Goal: Information Seeking & Learning: Learn about a topic

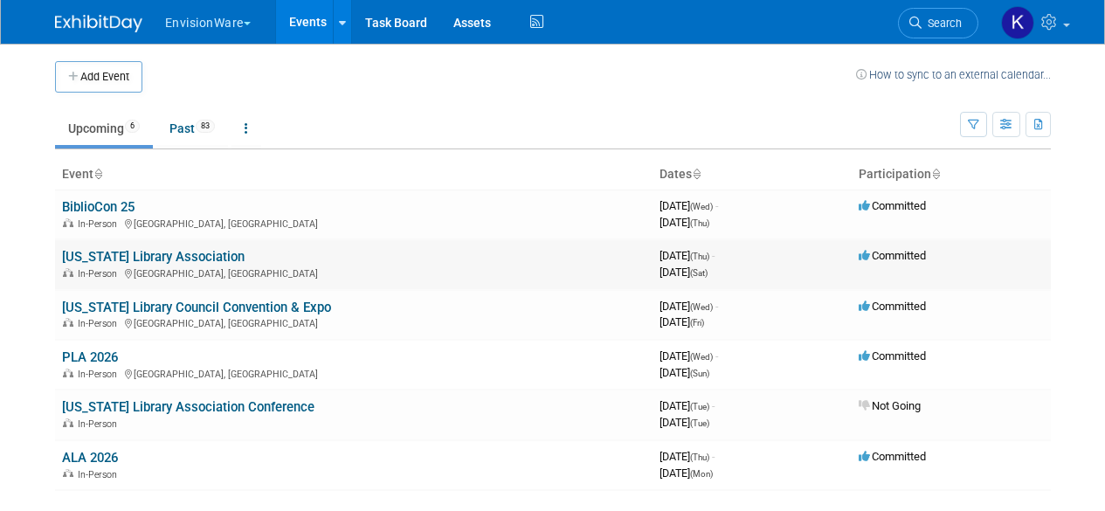
click at [184, 257] on link "[US_STATE] Library Association" at bounding box center [153, 257] width 183 height 16
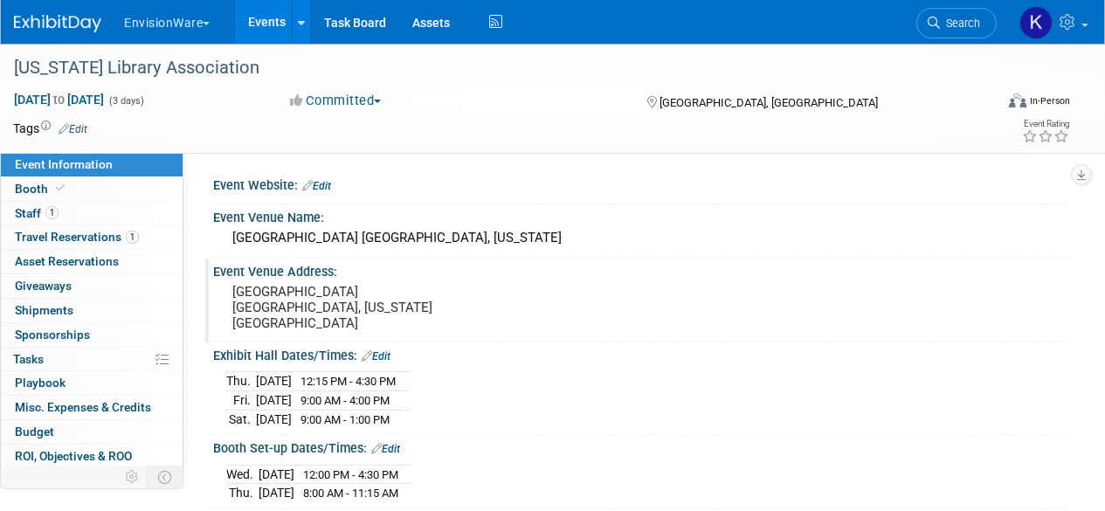
scroll to position [175, 0]
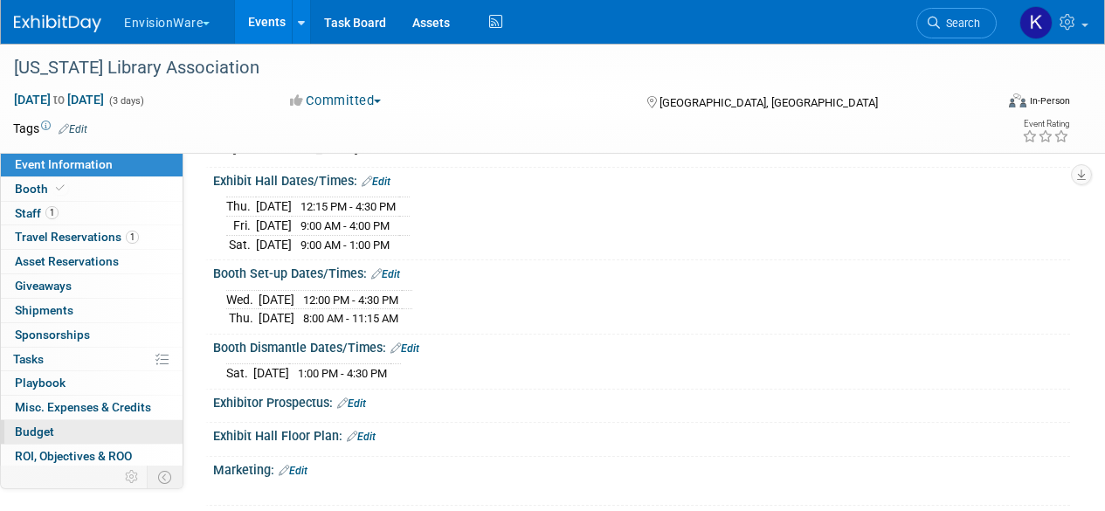
click at [47, 436] on span "Budget" at bounding box center [34, 432] width 39 height 14
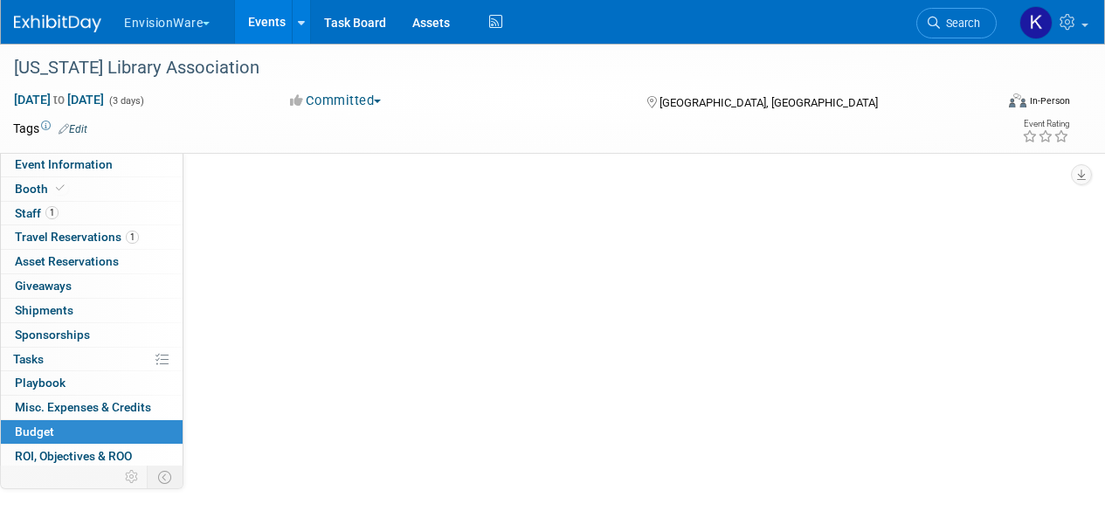
scroll to position [0, 0]
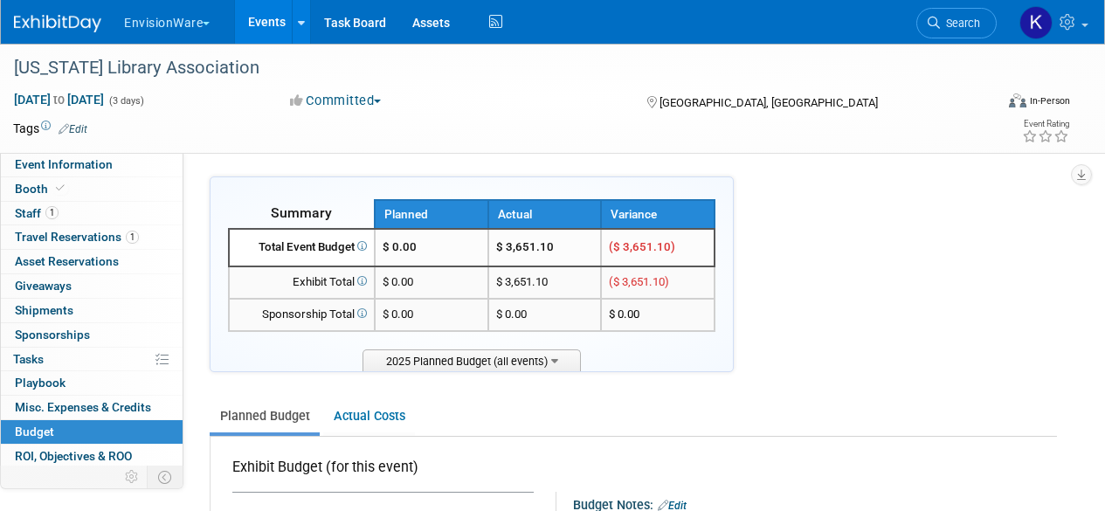
click at [52, 16] on img at bounding box center [57, 23] width 87 height 17
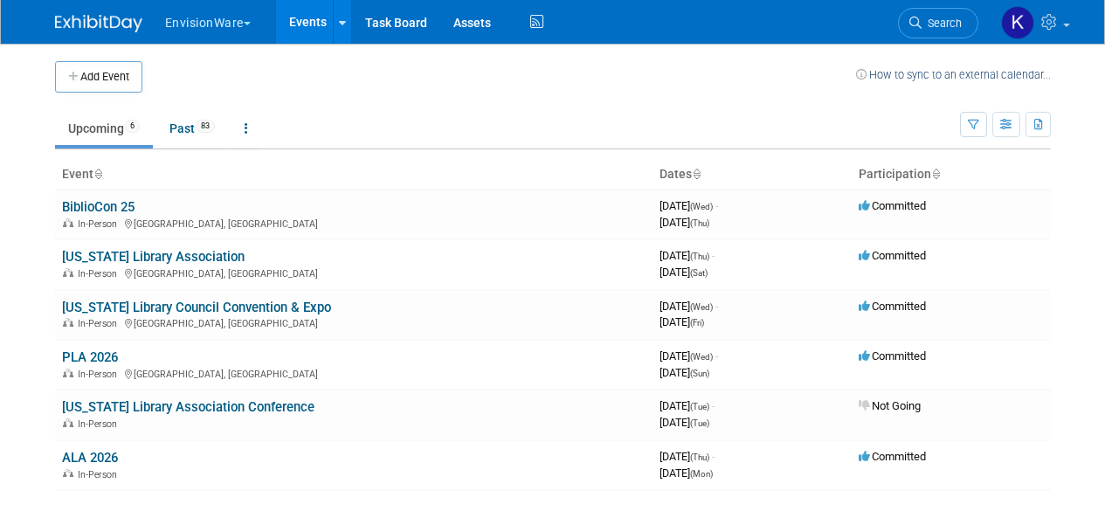
click at [133, 26] on img at bounding box center [98, 23] width 87 height 17
click at [176, 126] on link "Past 83" at bounding box center [192, 128] width 72 height 33
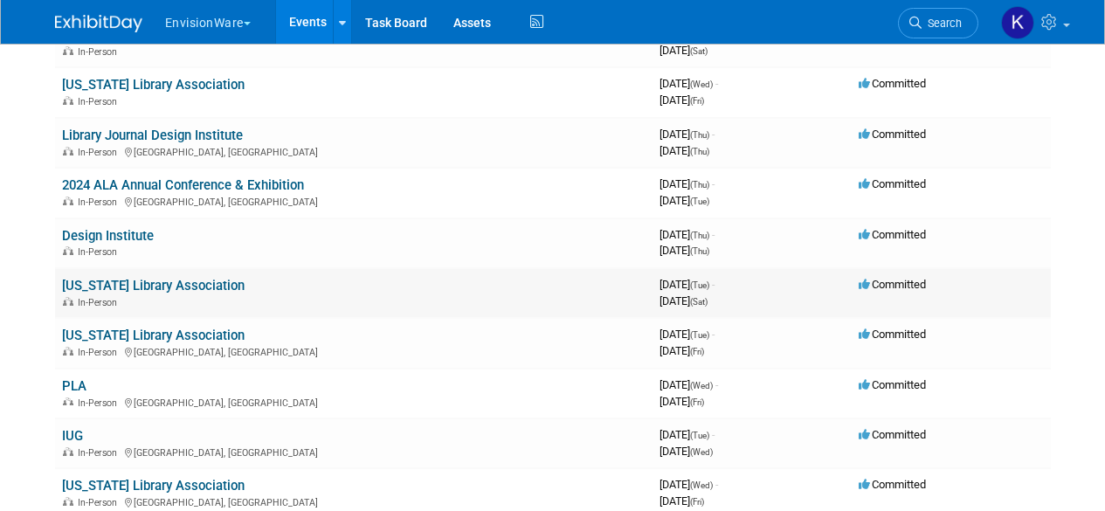
scroll to position [961, 0]
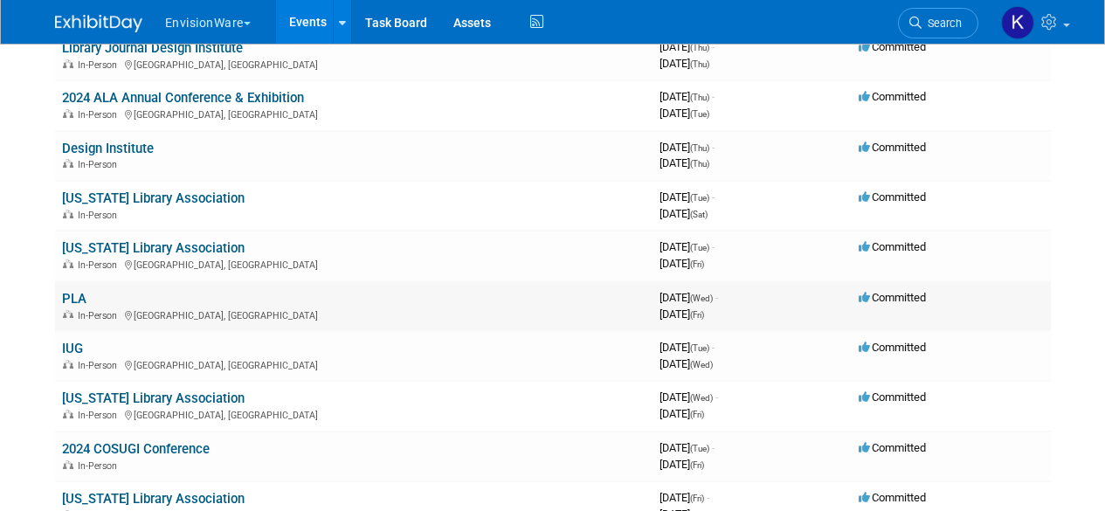
click at [157, 297] on td "PLA In-Person Columbus, OH" at bounding box center [354, 306] width 598 height 50
click at [79, 301] on link "PLA" at bounding box center [74, 299] width 24 height 16
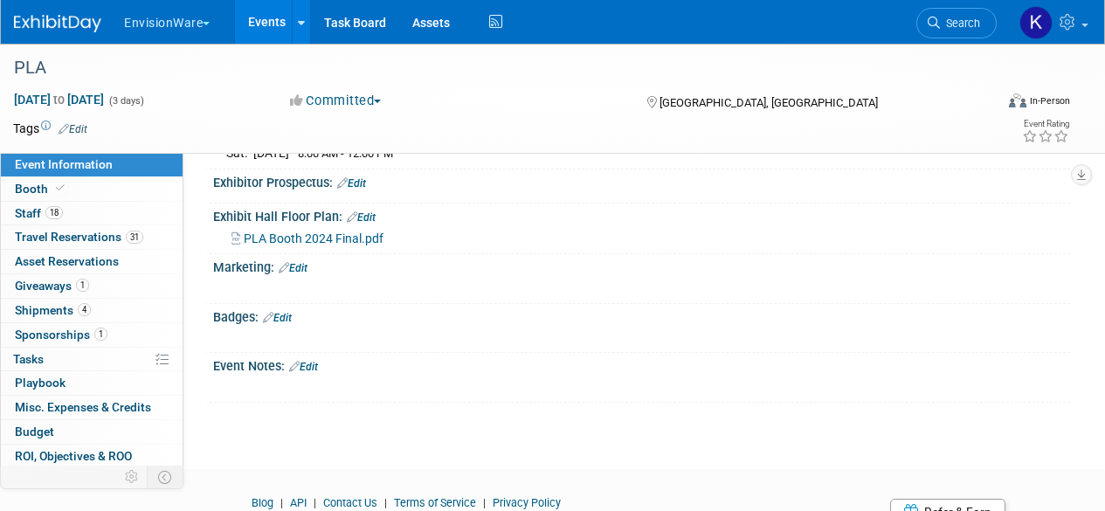
scroll to position [52, 0]
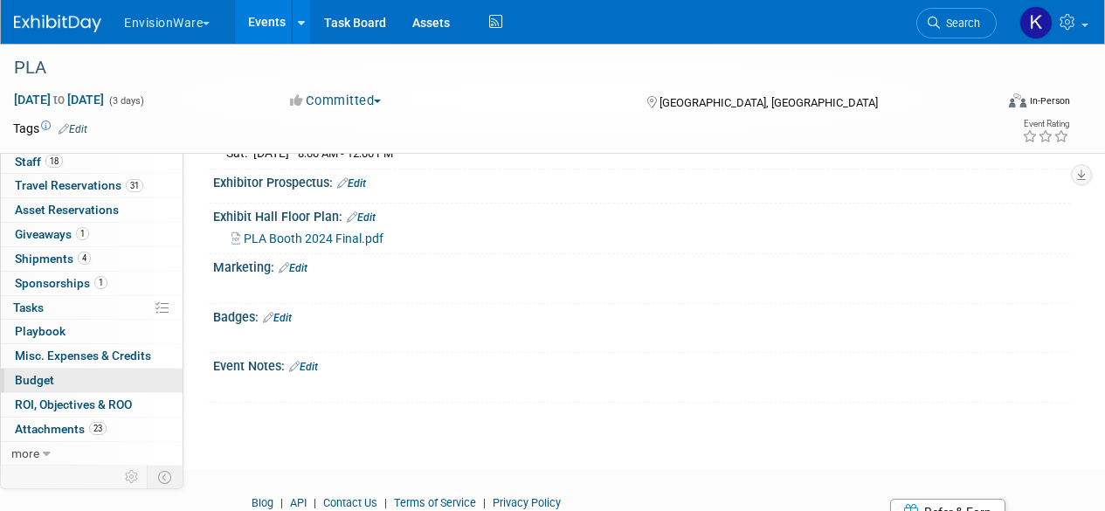
click at [119, 377] on link "Budget" at bounding box center [92, 381] width 182 height 24
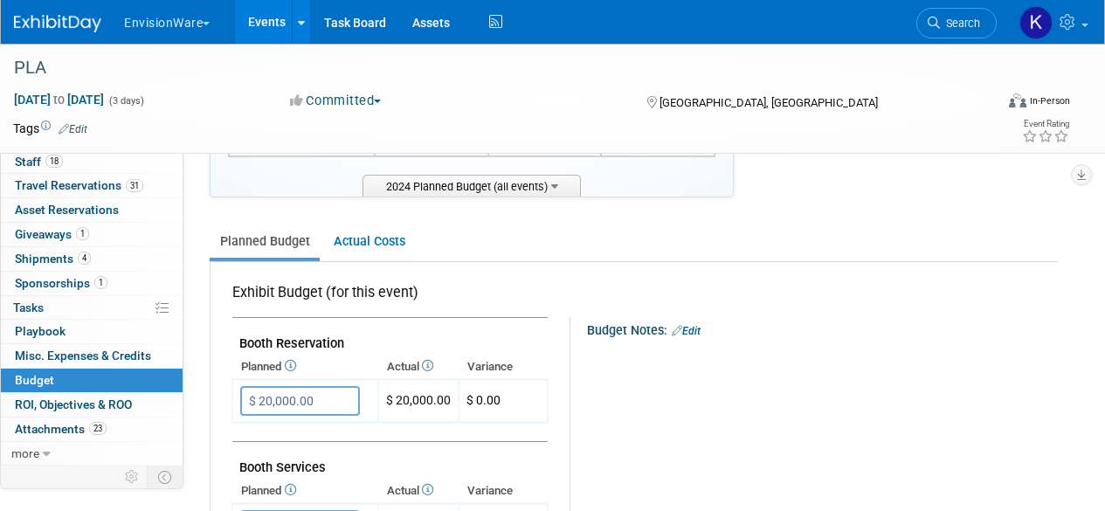
scroll to position [0, 0]
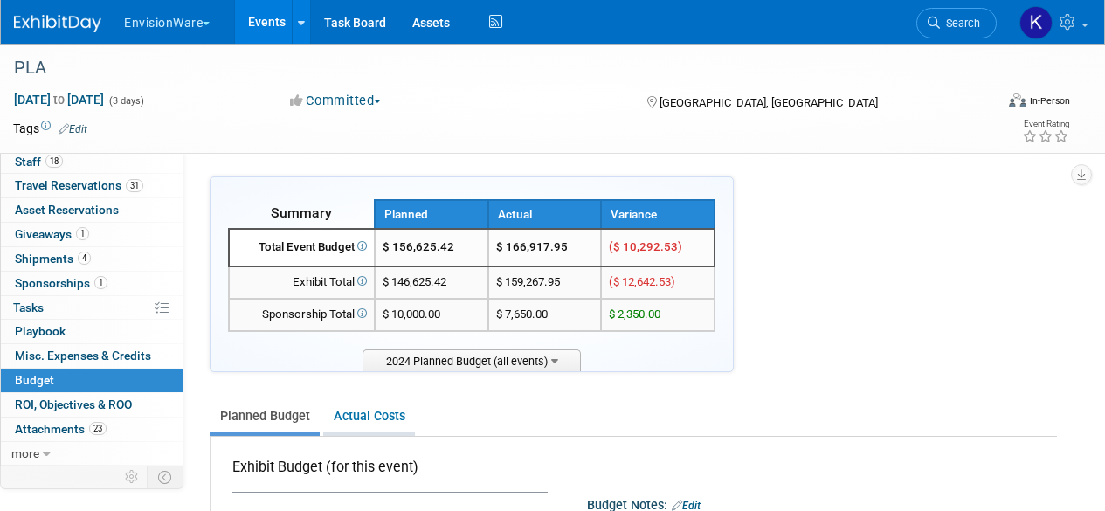
click at [350, 412] on link "Actual Costs" at bounding box center [369, 416] width 92 height 32
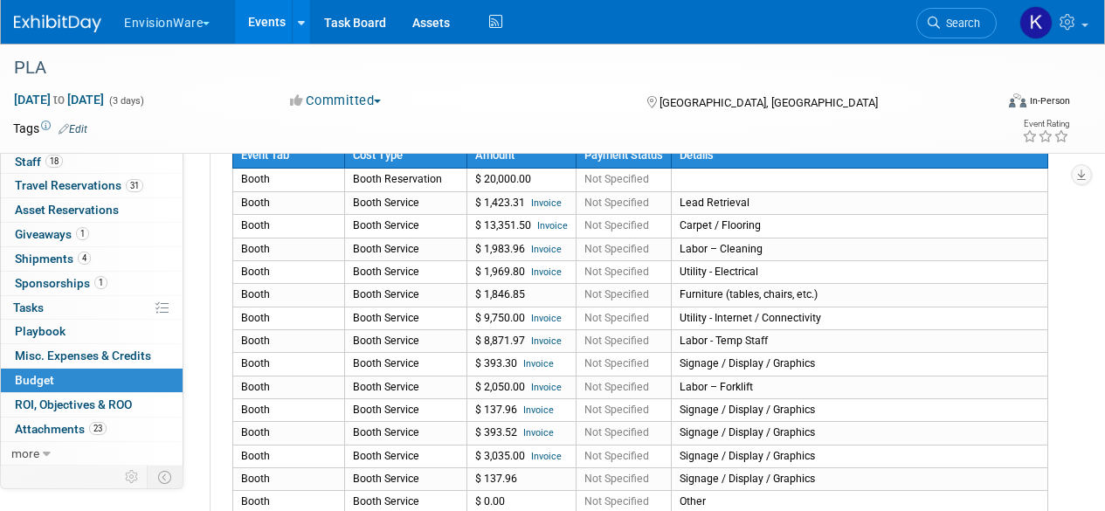
scroll to position [83, 0]
